Goal: Check status: Check status

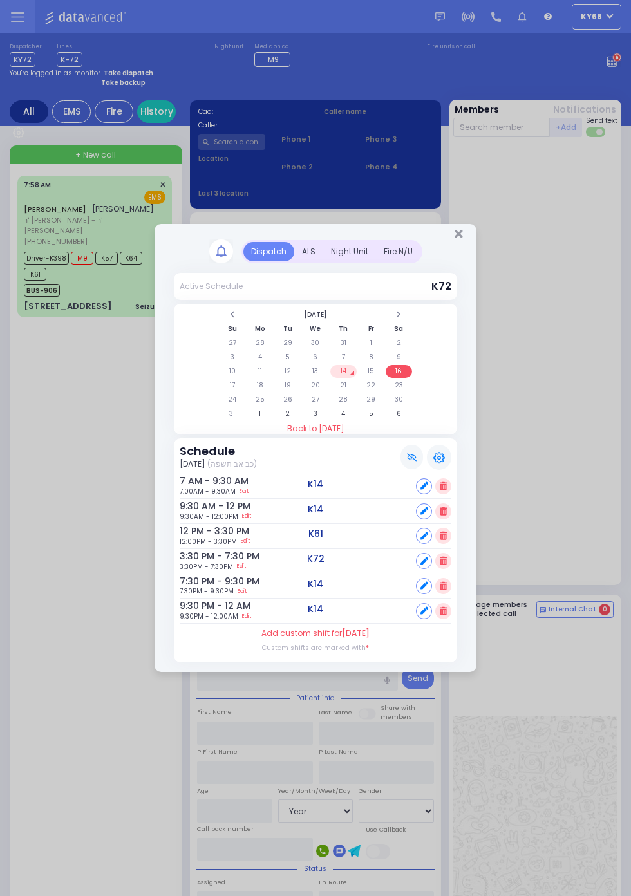
select select "Year"
click at [323, 261] on div "ALS" at bounding box center [308, 251] width 29 height 19
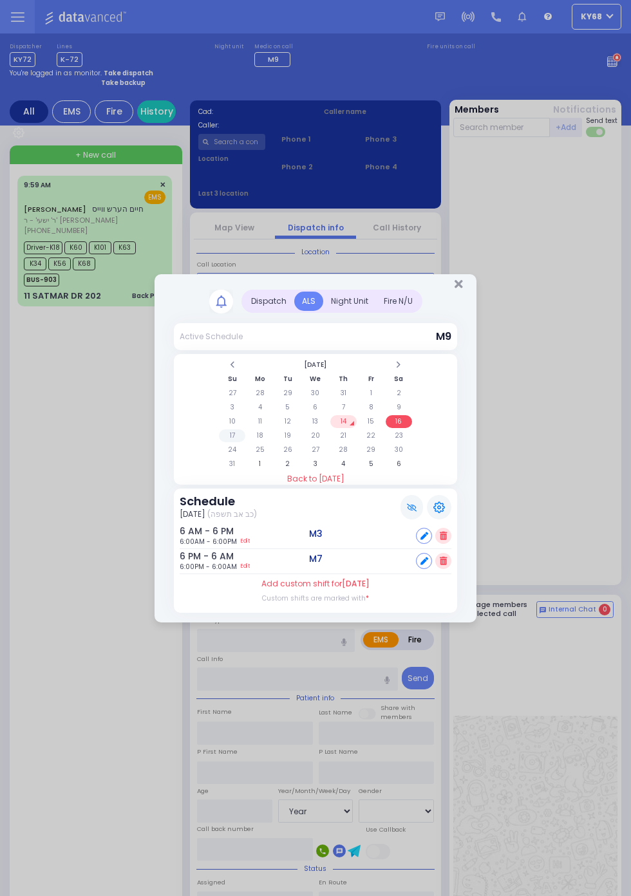
click at [231, 438] on td "17" at bounding box center [232, 435] width 26 height 13
click at [273, 442] on td "18" at bounding box center [260, 435] width 26 height 13
click at [84, 680] on div "Dispatch Active Schedule M9 1" at bounding box center [315, 448] width 631 height 896
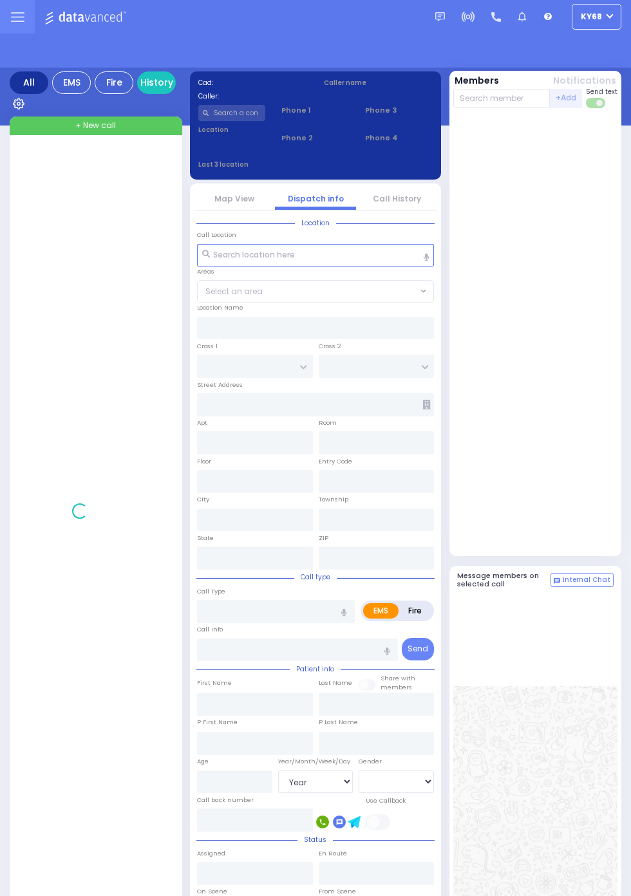
select select "Year"
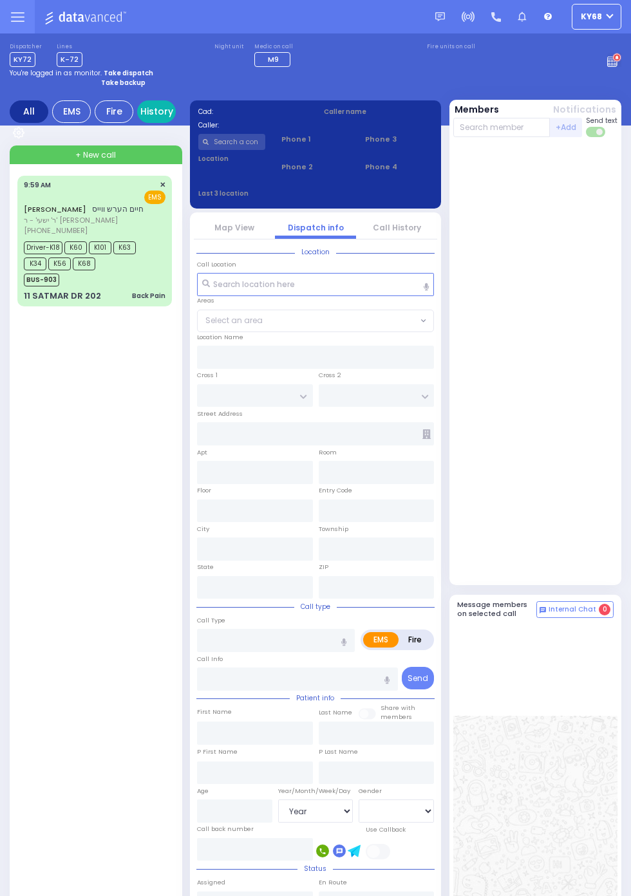
click at [162, 110] on link "History" at bounding box center [156, 111] width 39 height 23
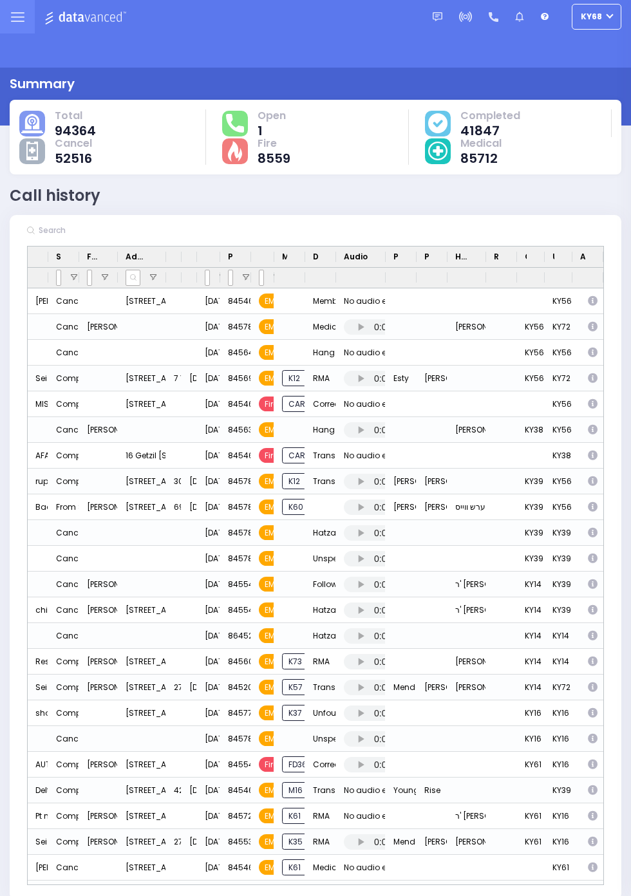
click at [601, 306] on icon "Press SPACE to select this row." at bounding box center [594, 301] width 13 height 10
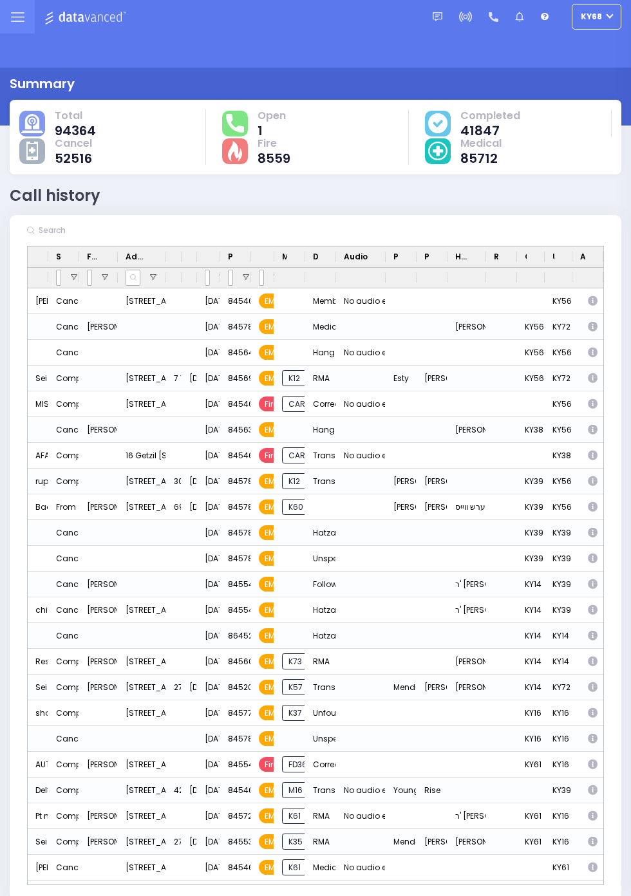
click at [589, 299] on icon "Press SPACE to select this row." at bounding box center [594, 301] width 13 height 10
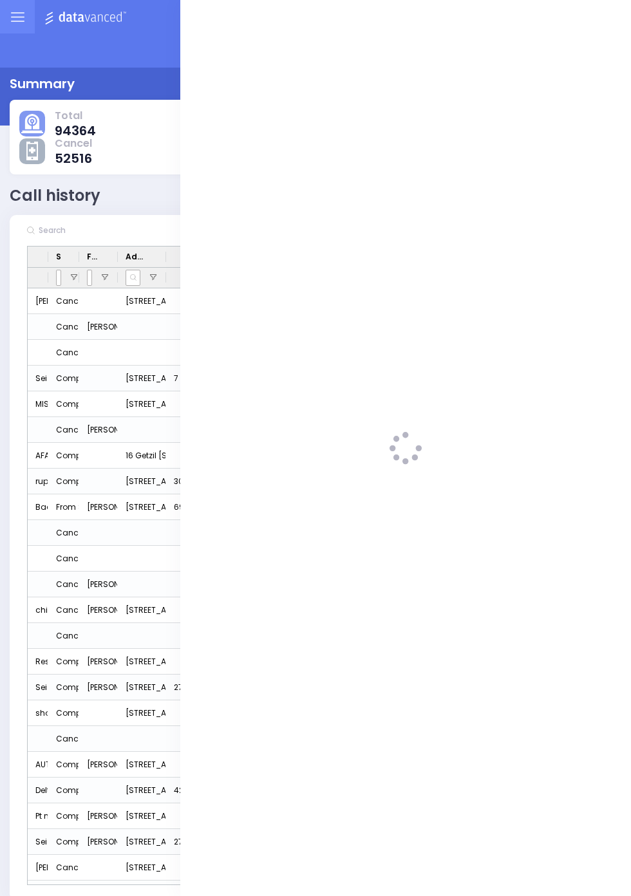
select select
select select "Member"
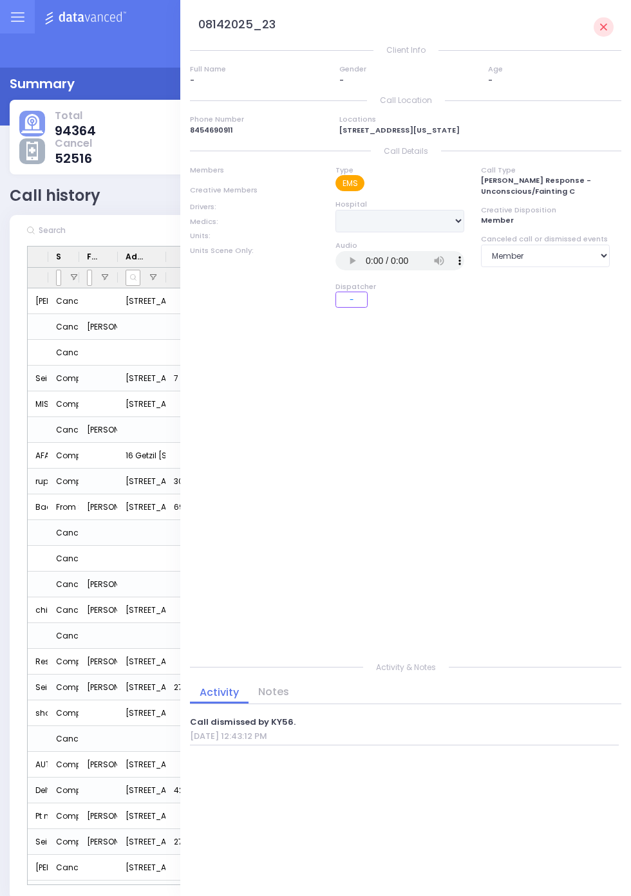
click at [270, 699] on link "Notes" at bounding box center [273, 691] width 50 height 15
click at [229, 699] on link "Activity" at bounding box center [219, 691] width 59 height 15
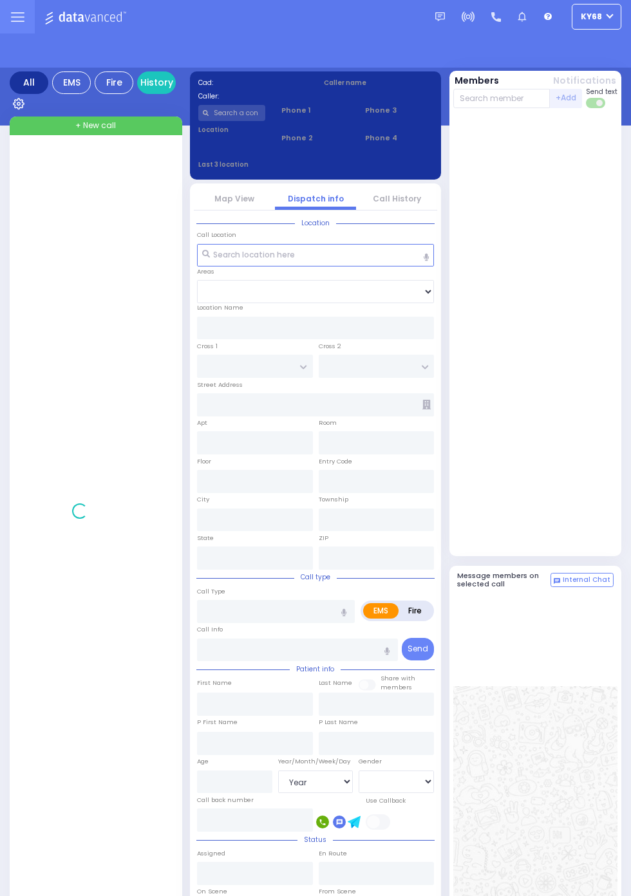
select select "Year"
